Goal: Contribute content

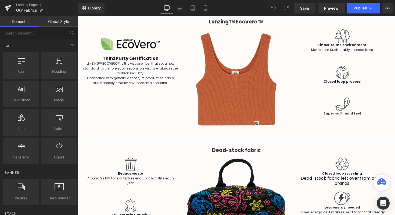
scroll to position [683, 0]
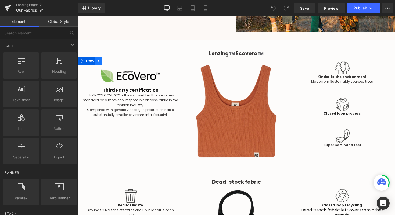
click at [100, 59] on icon at bounding box center [99, 61] width 4 height 4
click at [112, 59] on icon at bounding box center [113, 61] width 4 height 4
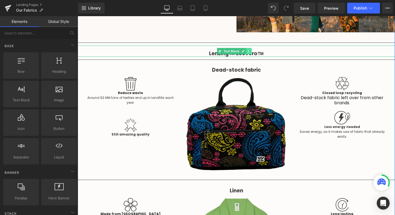
click at [250, 49] on icon at bounding box center [248, 50] width 3 height 3
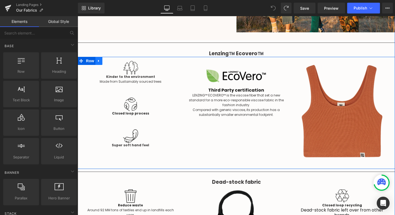
click at [100, 59] on icon at bounding box center [99, 61] width 4 height 4
click at [101, 59] on icon at bounding box center [99, 61] width 4 height 4
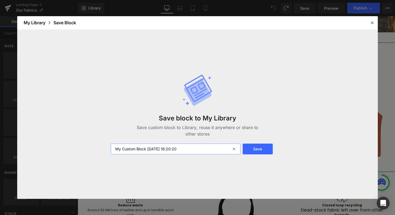
drag, startPoint x: 196, startPoint y: 149, endPoint x: 55, endPoint y: 146, distance: 141.0
click at [55, 146] on div "Save block to My Library Save custom block to Library, reuse it anywhere or sha…" at bounding box center [197, 114] width 361 height 169
click at [175, 147] on input "FABRICS PAGE - LENZING BLOKC (TEMP REMOVED)" at bounding box center [176, 148] width 130 height 11
type input "FABRICS PAGE - LENZING BLOCK (TEMP REMOVED)"
click at [251, 151] on button "Save" at bounding box center [258, 148] width 30 height 11
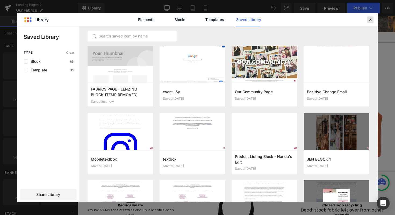
click at [372, 20] on icon at bounding box center [370, 19] width 5 height 5
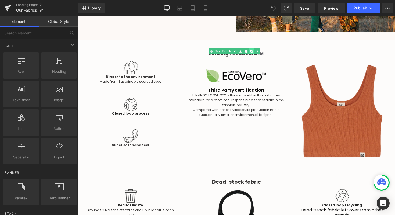
click at [252, 49] on icon at bounding box center [251, 50] width 3 height 3
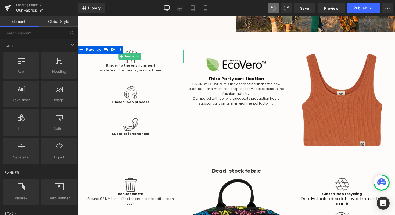
scroll to position [683, 0]
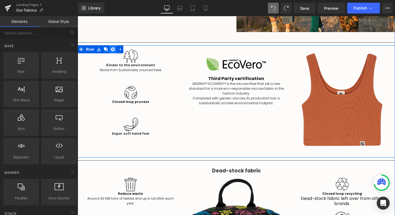
click at [115, 47] on icon at bounding box center [113, 49] width 4 height 4
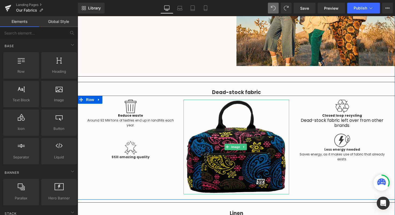
scroll to position [649, 0]
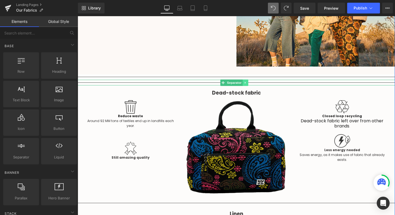
click at [246, 81] on icon at bounding box center [245, 82] width 3 height 3
click at [246, 79] on link at bounding box center [249, 82] width 6 height 6
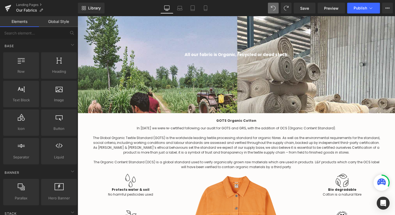
scroll to position [0, 0]
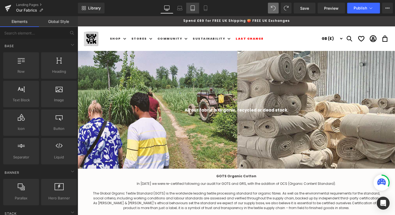
click at [190, 10] on link "Tablet" at bounding box center [192, 8] width 13 height 11
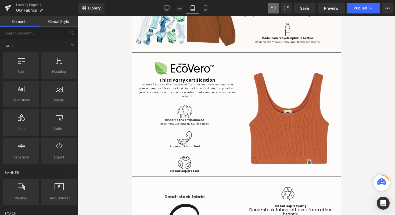
scroll to position [548, 0]
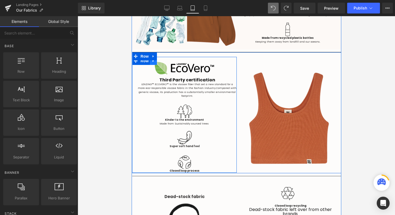
click at [155, 59] on icon at bounding box center [153, 61] width 4 height 4
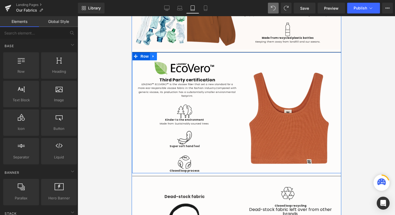
click at [154, 54] on icon at bounding box center [153, 56] width 4 height 4
click at [168, 54] on icon at bounding box center [167, 56] width 4 height 4
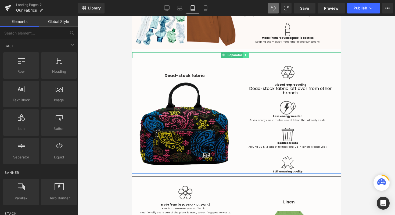
click at [246, 53] on icon at bounding box center [246, 54] width 3 height 3
click at [250, 53] on icon at bounding box center [248, 54] width 3 height 3
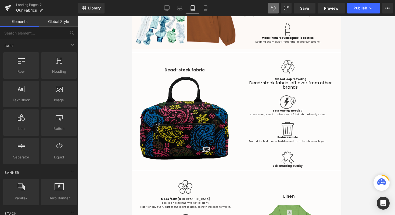
click at [355, 80] on div at bounding box center [237, 115] width 318 height 199
click at [207, 6] on icon at bounding box center [205, 7] width 5 height 5
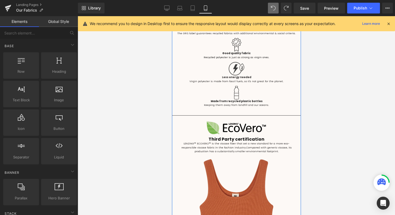
scroll to position [880, 0]
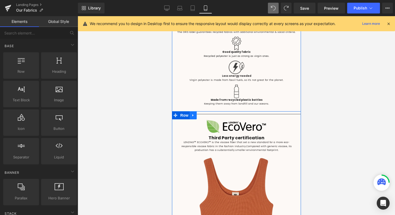
click at [192, 113] on icon at bounding box center [193, 115] width 4 height 4
click at [205, 111] on link at bounding box center [207, 115] width 7 height 8
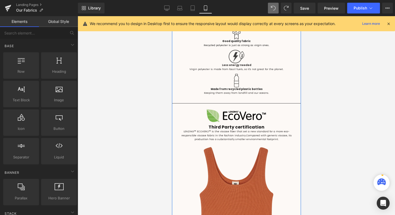
scroll to position [912, 0]
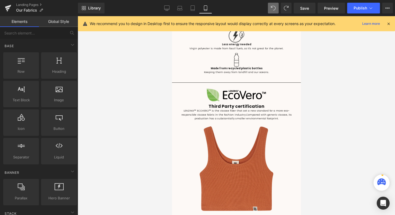
click at [312, 99] on div at bounding box center [237, 115] width 318 height 199
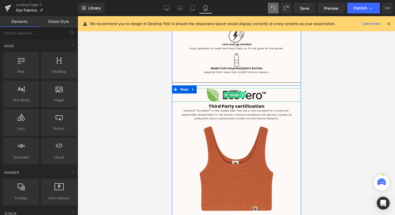
click at [243, 91] on link at bounding box center [243, 94] width 6 height 6
click at [246, 93] on icon at bounding box center [245, 94] width 3 height 3
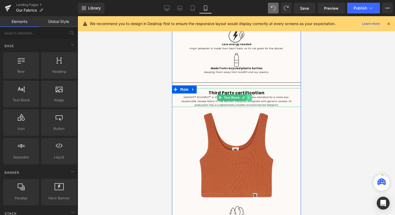
click at [249, 97] on icon at bounding box center [248, 98] width 1 height 2
click at [251, 96] on icon at bounding box center [251, 97] width 3 height 3
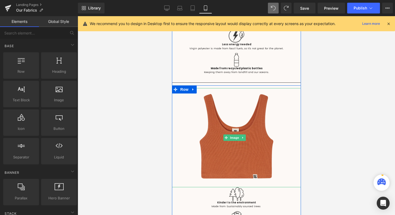
click at [243, 136] on icon at bounding box center [242, 137] width 3 height 3
click at [243, 134] on link at bounding box center [246, 137] width 6 height 6
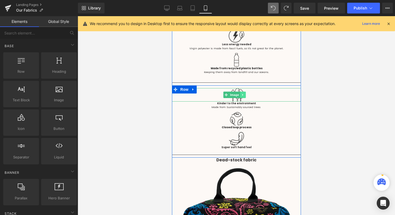
click at [245, 91] on link at bounding box center [243, 94] width 6 height 6
click at [246, 93] on icon at bounding box center [245, 94] width 3 height 3
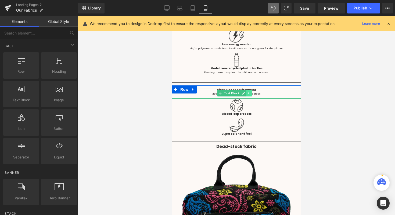
click at [247, 91] on icon at bounding box center [248, 92] width 3 height 3
click at [251, 92] on icon at bounding box center [251, 93] width 3 height 3
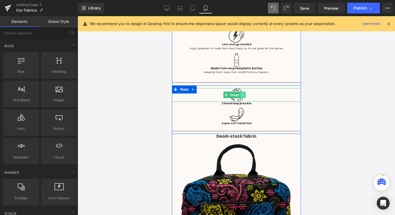
click at [243, 93] on icon at bounding box center [242, 94] width 3 height 3
click at [246, 93] on icon at bounding box center [245, 94] width 3 height 3
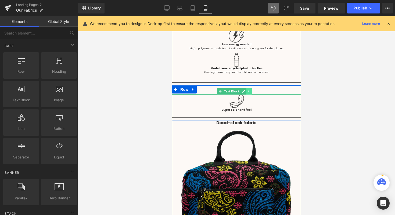
click at [248, 90] on icon at bounding box center [248, 91] width 1 height 2
click at [250, 90] on icon at bounding box center [251, 91] width 3 height 3
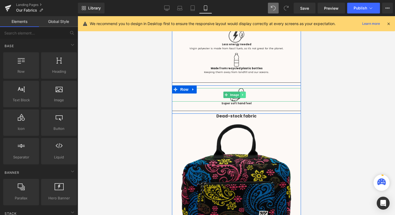
click at [245, 91] on link at bounding box center [243, 94] width 6 height 6
click at [246, 93] on icon at bounding box center [245, 94] width 3 height 3
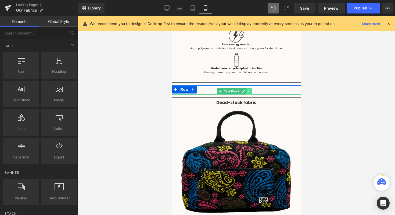
click at [248, 90] on icon at bounding box center [248, 91] width 3 height 3
click at [251, 90] on icon at bounding box center [251, 91] width 3 height 3
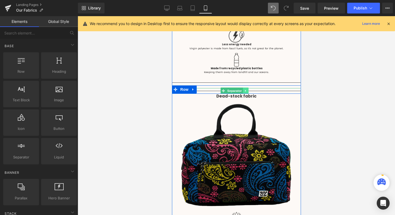
click at [248, 87] on link at bounding box center [246, 90] width 6 height 6
click at [249, 89] on icon at bounding box center [248, 90] width 3 height 3
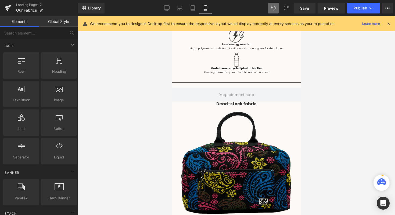
click at [334, 116] on div at bounding box center [237, 115] width 318 height 199
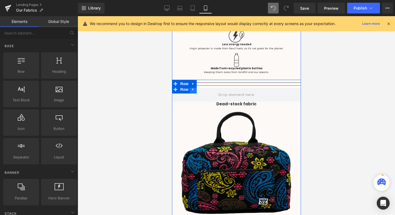
click at [195, 87] on icon at bounding box center [193, 89] width 4 height 4
click at [207, 87] on icon at bounding box center [207, 89] width 4 height 4
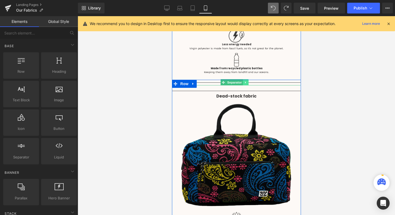
click at [247, 81] on icon at bounding box center [245, 82] width 3 height 3
click at [249, 81] on icon at bounding box center [248, 82] width 3 height 3
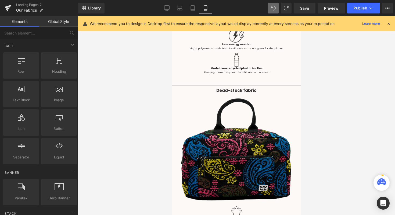
click at [324, 95] on div at bounding box center [237, 115] width 318 height 199
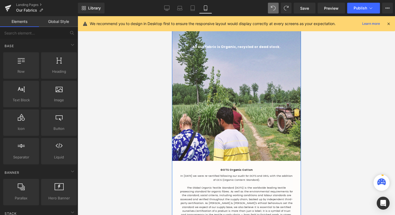
scroll to position [0, 0]
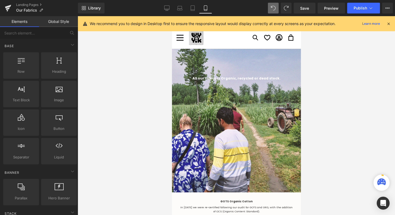
click at [301, 16] on div "We recommend you to design in Desktop first to ensure the responsive layout wou…" at bounding box center [236, 23] width 317 height 15
click at [301, 12] on link "Save" at bounding box center [305, 8] width 22 height 11
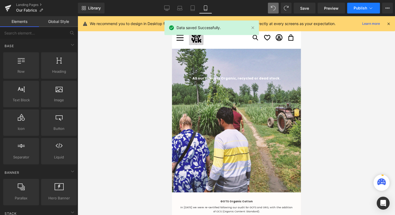
click at [357, 8] on span "Publish" at bounding box center [360, 8] width 13 height 4
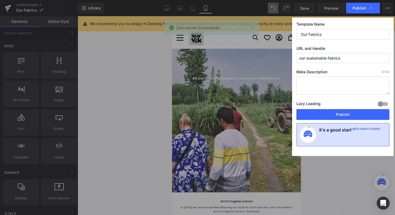
click at [349, 141] on h4 "It’s a good start" at bounding box center [336, 134] width 32 height 16
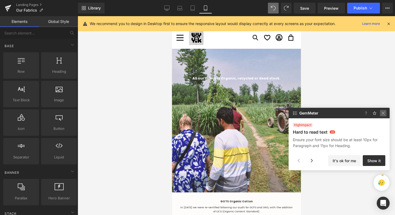
click at [382, 113] on img at bounding box center [383, 113] width 6 height 6
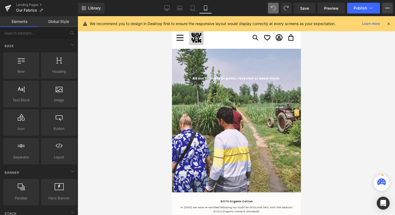
click at [384, 9] on button "View Live Page View with current Template Save Template to Library Schedule Pub…" at bounding box center [388, 8] width 11 height 11
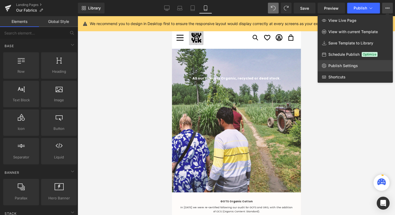
click at [354, 67] on span "Publish Settings" at bounding box center [344, 65] width 30 height 5
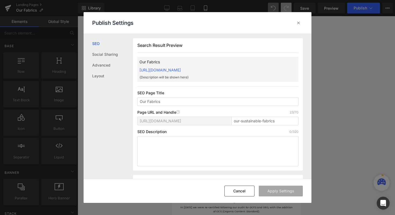
click at [298, 25] on icon at bounding box center [298, 22] width 5 height 5
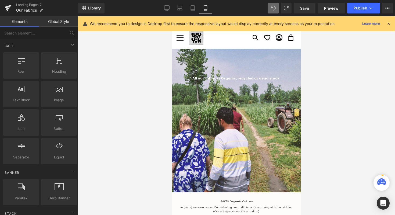
click at [316, 7] on div "Save Preview Publish Scheduled View Live Page View with current Template Save T…" at bounding box center [344, 8] width 104 height 11
click at [311, 11] on link "Save" at bounding box center [305, 8] width 22 height 11
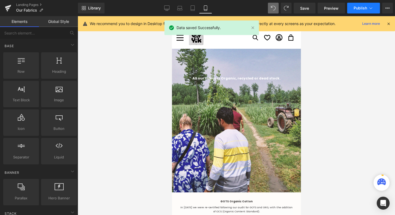
click at [353, 9] on button "Publish" at bounding box center [364, 8] width 33 height 11
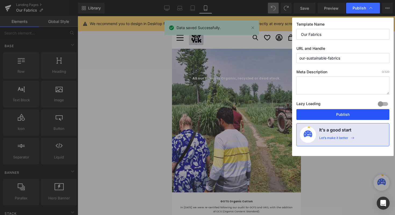
click at [334, 117] on button "Publish" at bounding box center [343, 114] width 93 height 11
